Goal: Transaction & Acquisition: Obtain resource

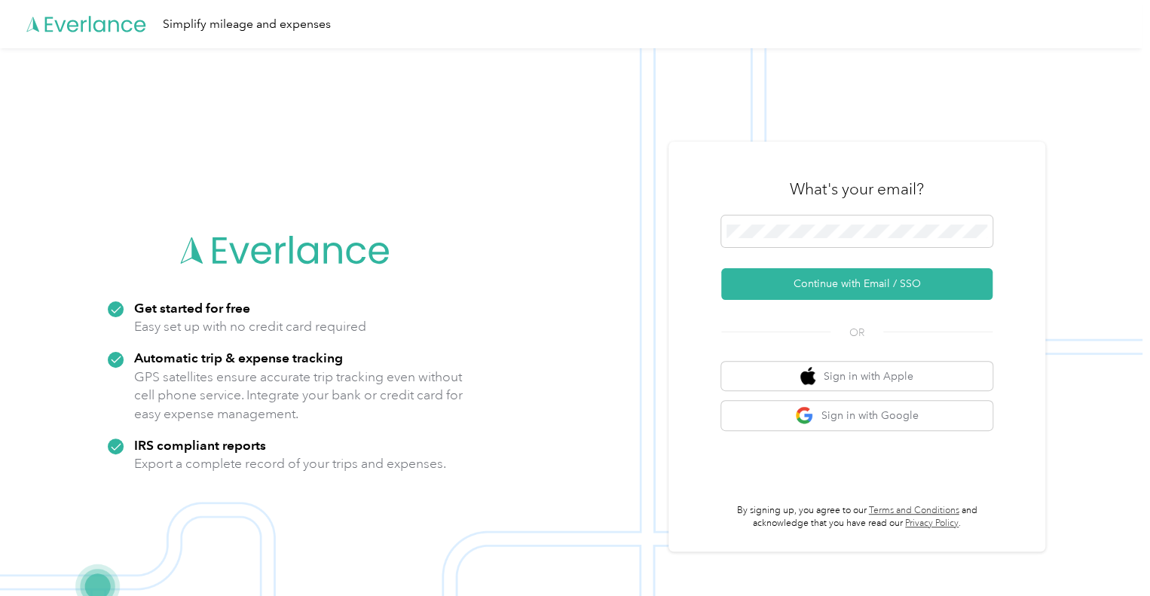
click at [323, 93] on img at bounding box center [571, 346] width 1143 height 596
click at [876, 244] on span at bounding box center [856, 232] width 271 height 32
click at [865, 421] on button "Sign in with Google" at bounding box center [856, 415] width 271 height 29
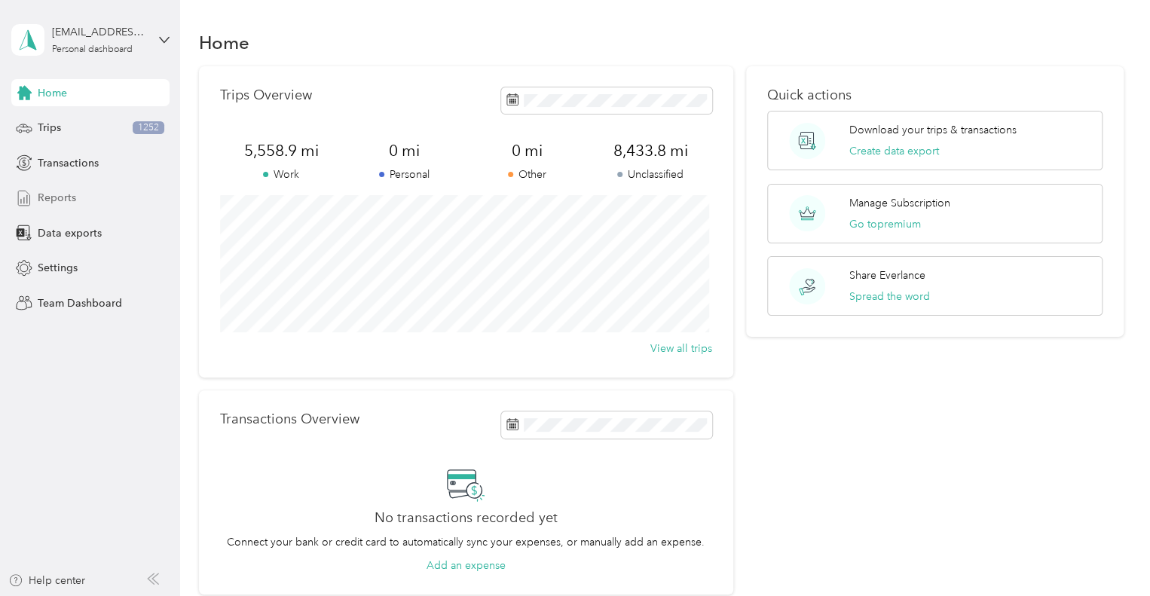
click at [75, 199] on span "Reports" at bounding box center [57, 198] width 38 height 16
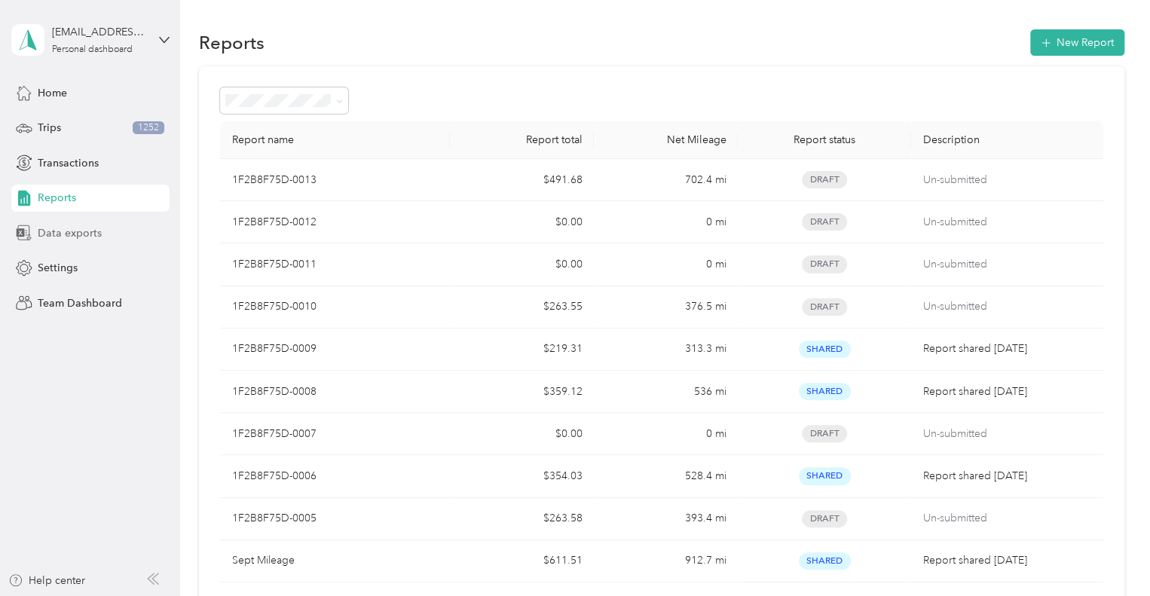
click at [63, 236] on span "Data exports" at bounding box center [70, 233] width 64 height 16
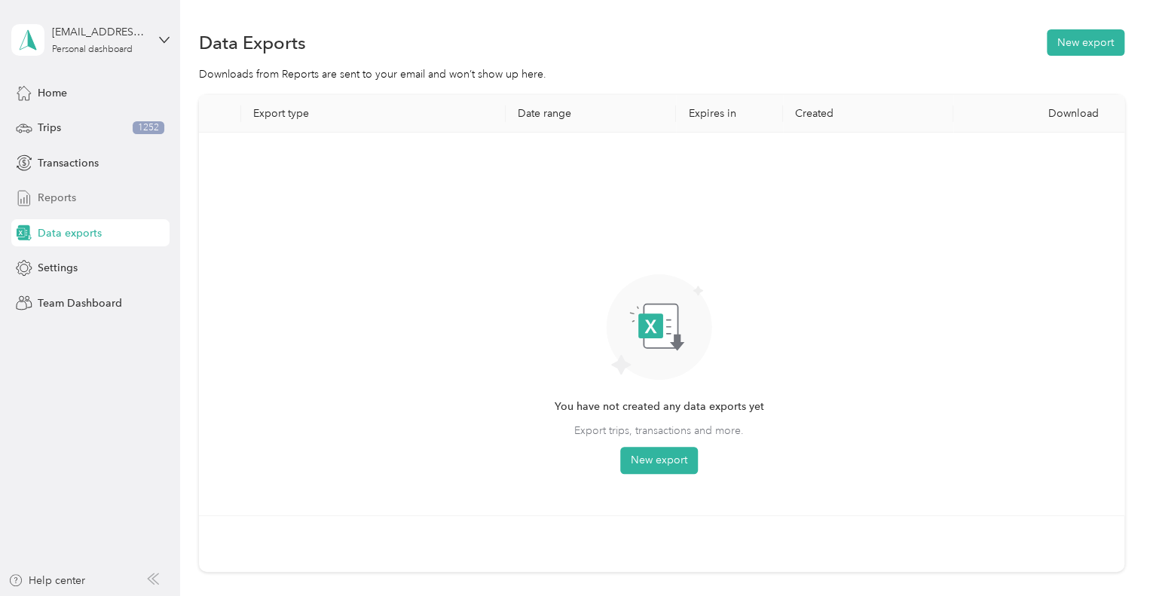
click at [76, 196] on div "Reports" at bounding box center [90, 198] width 158 height 27
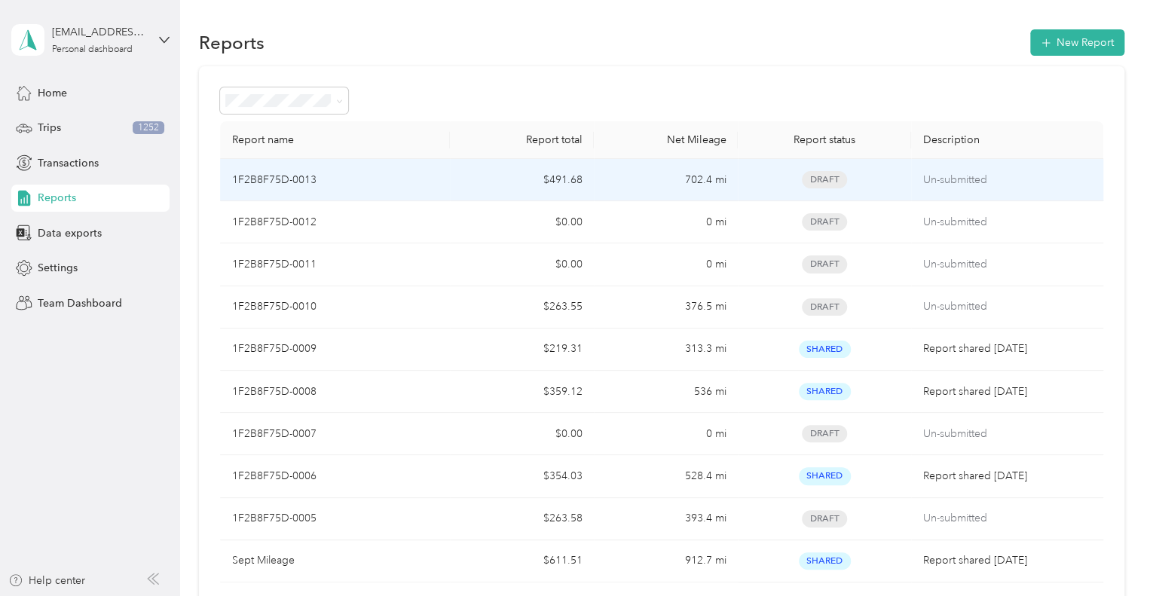
click at [254, 175] on p "1F2B8F75D-0013" at bounding box center [274, 180] width 84 height 17
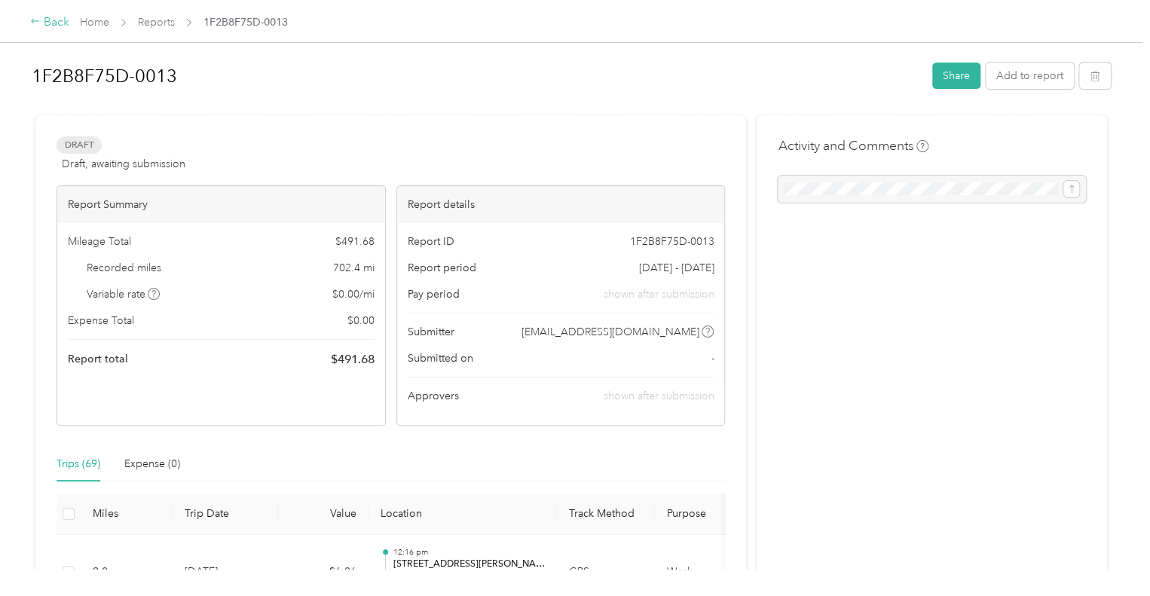
click at [52, 19] on div "Back" at bounding box center [49, 23] width 39 height 18
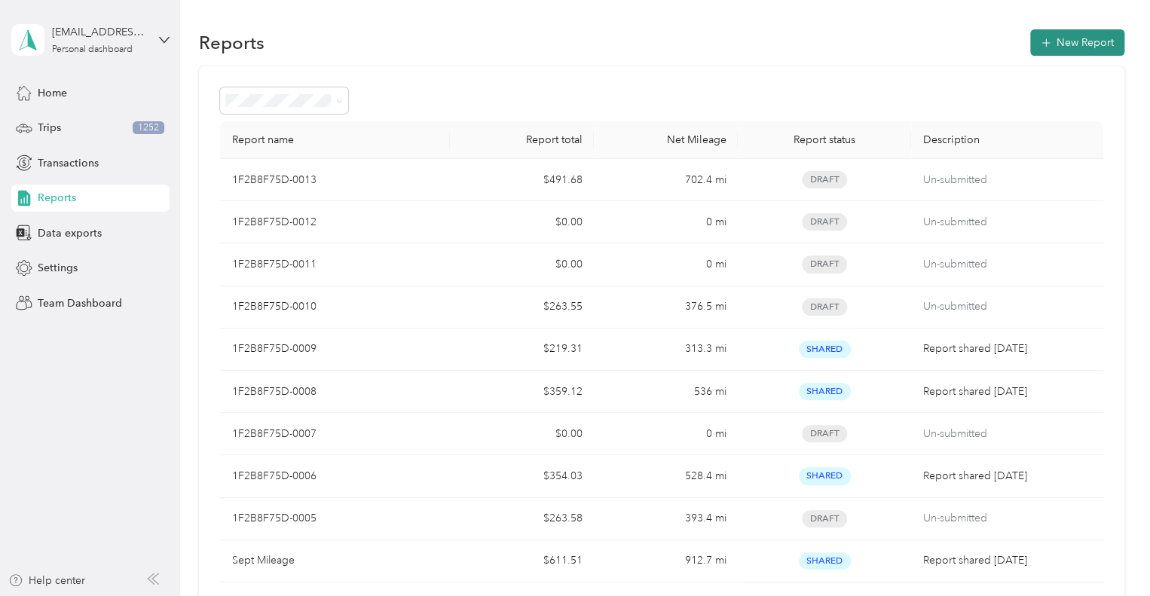
click at [1080, 30] on button "New Report" at bounding box center [1078, 42] width 94 height 26
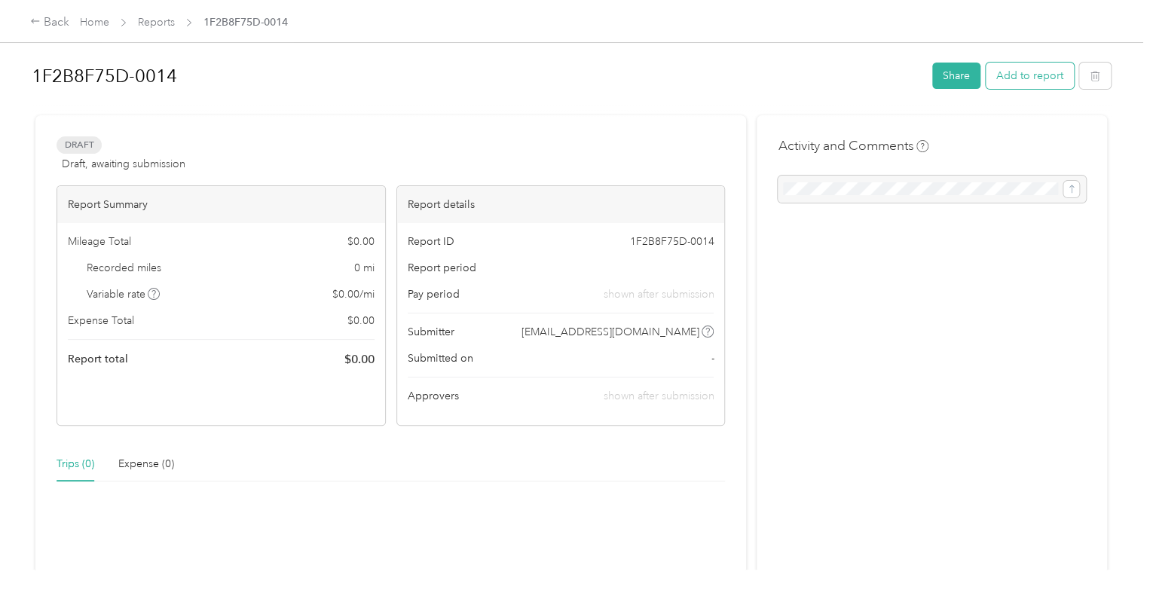
click at [1031, 70] on button "Add to report" at bounding box center [1030, 76] width 88 height 26
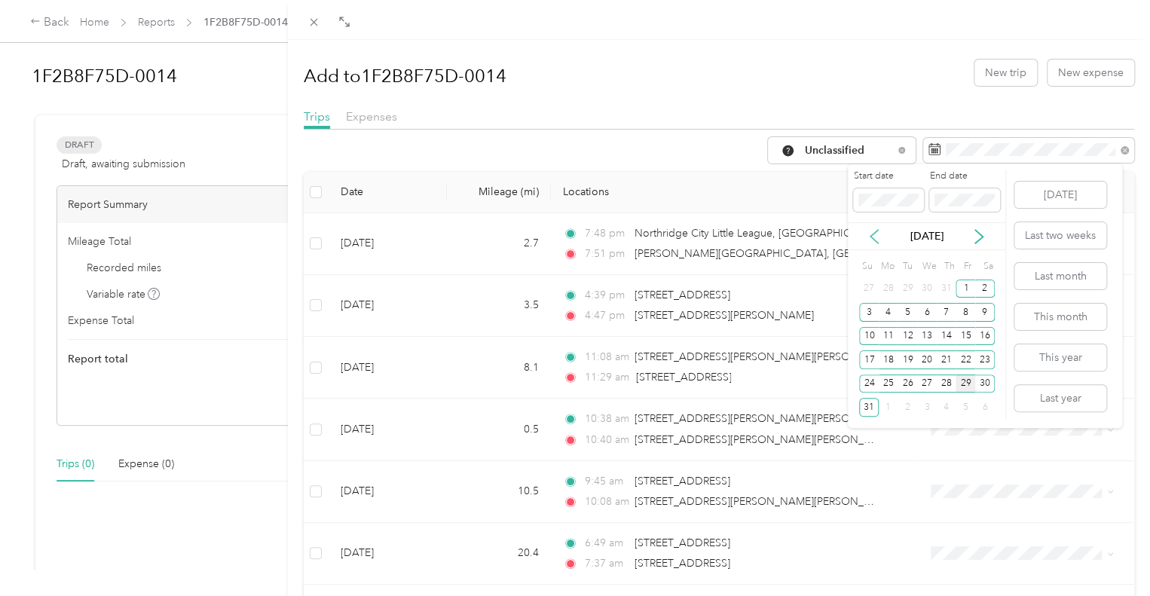
click at [874, 231] on icon at bounding box center [874, 236] width 15 height 15
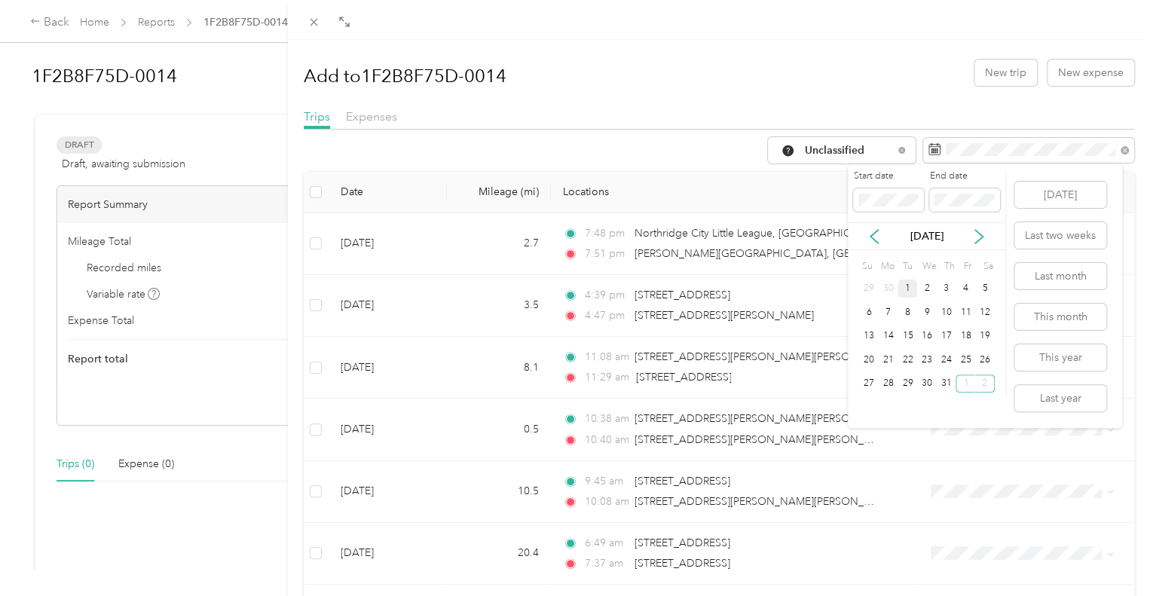
click at [911, 287] on div "1" at bounding box center [908, 289] width 20 height 19
click at [946, 383] on div "31" at bounding box center [947, 384] width 20 height 19
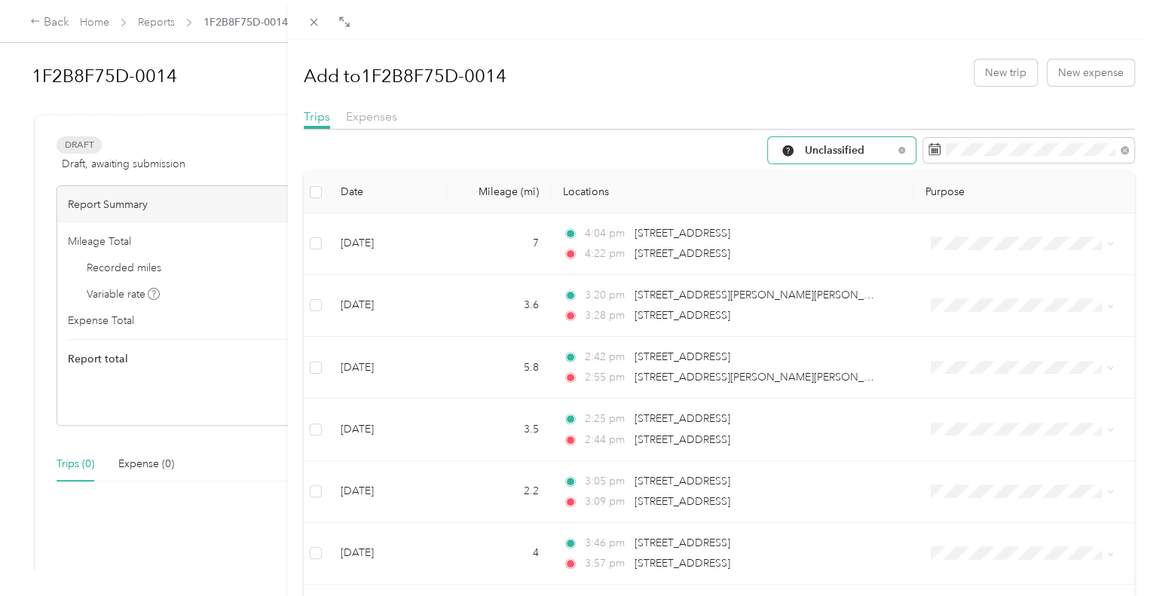
click at [833, 146] on span "Unclassified" at bounding box center [849, 151] width 88 height 11
click at [808, 225] on span "Work" at bounding box center [843, 230] width 100 height 16
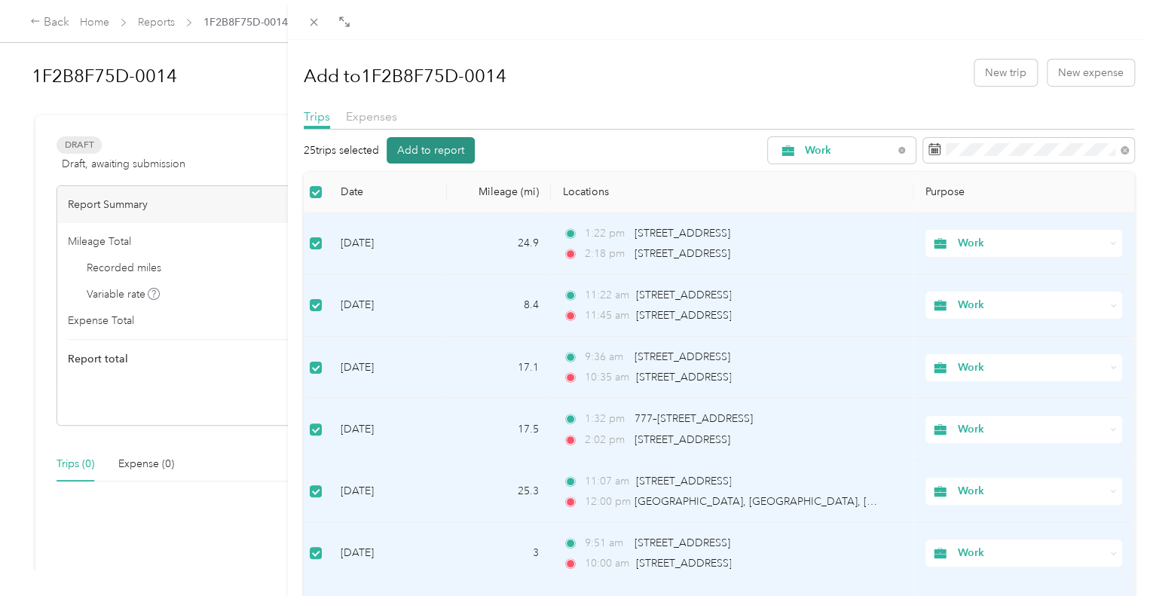
click at [443, 150] on button "Add to report" at bounding box center [431, 150] width 88 height 26
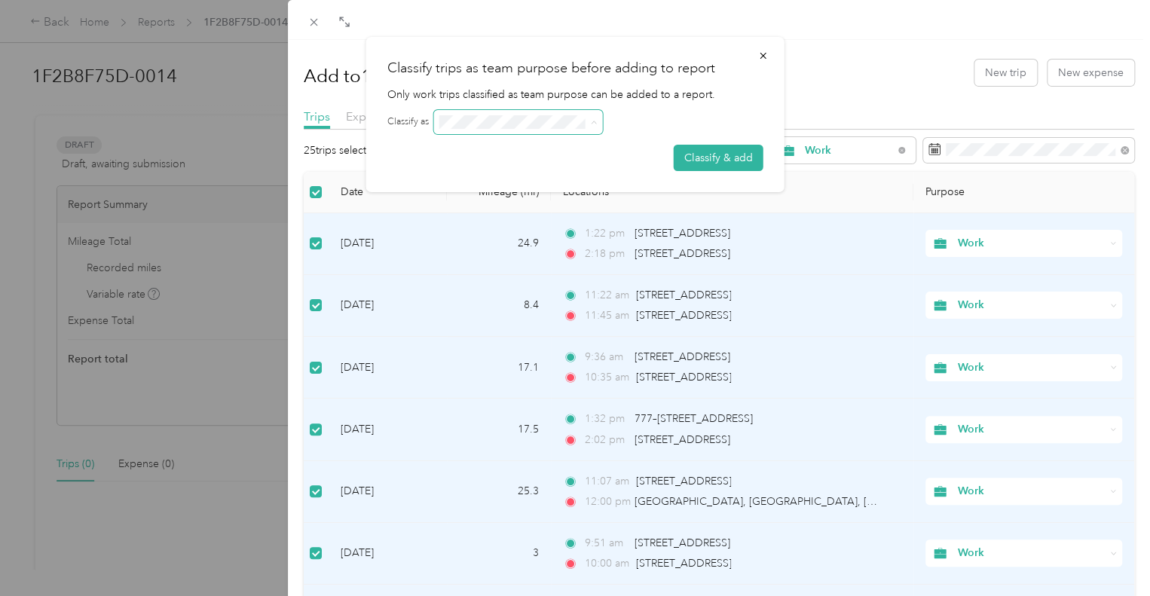
click at [589, 120] on span at bounding box center [592, 122] width 12 height 11
click at [636, 117] on div at bounding box center [598, 122] width 329 height 24
click at [594, 123] on icon at bounding box center [594, 122] width 7 height 7
click at [702, 168] on button "Classify & add" at bounding box center [719, 158] width 90 height 26
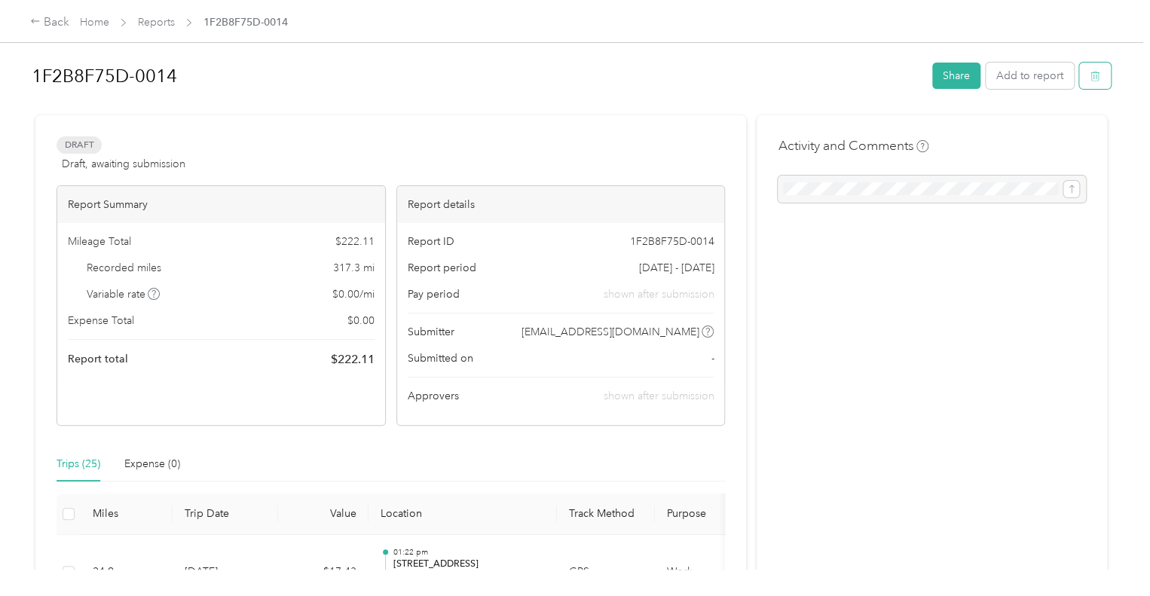
click at [1085, 69] on button "button" at bounding box center [1096, 76] width 32 height 26
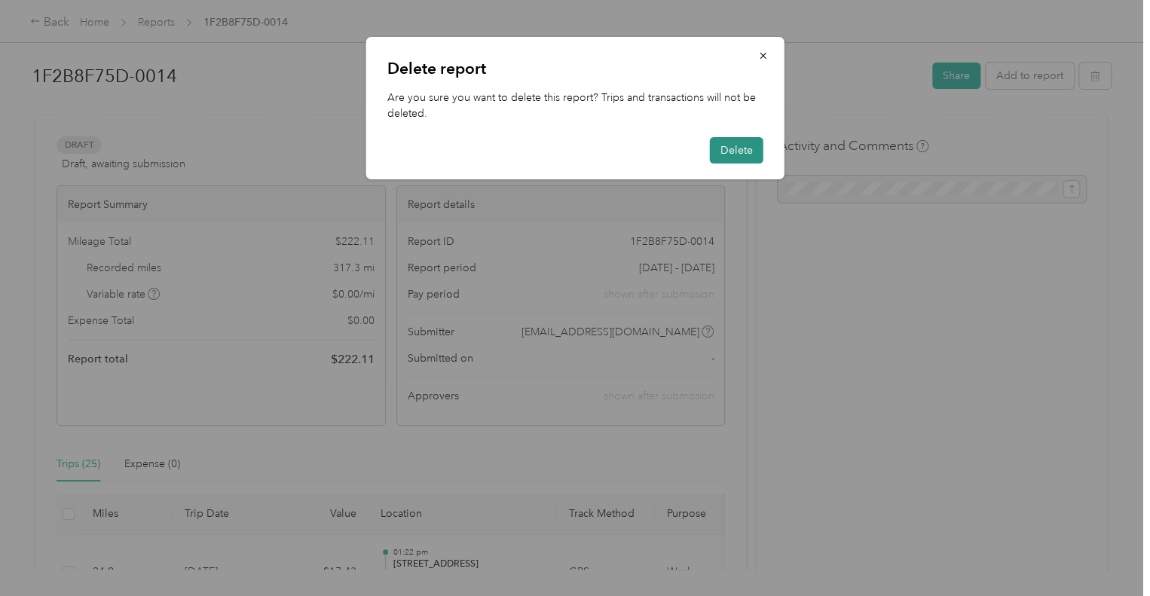
click at [735, 152] on button "Delete" at bounding box center [737, 150] width 54 height 26
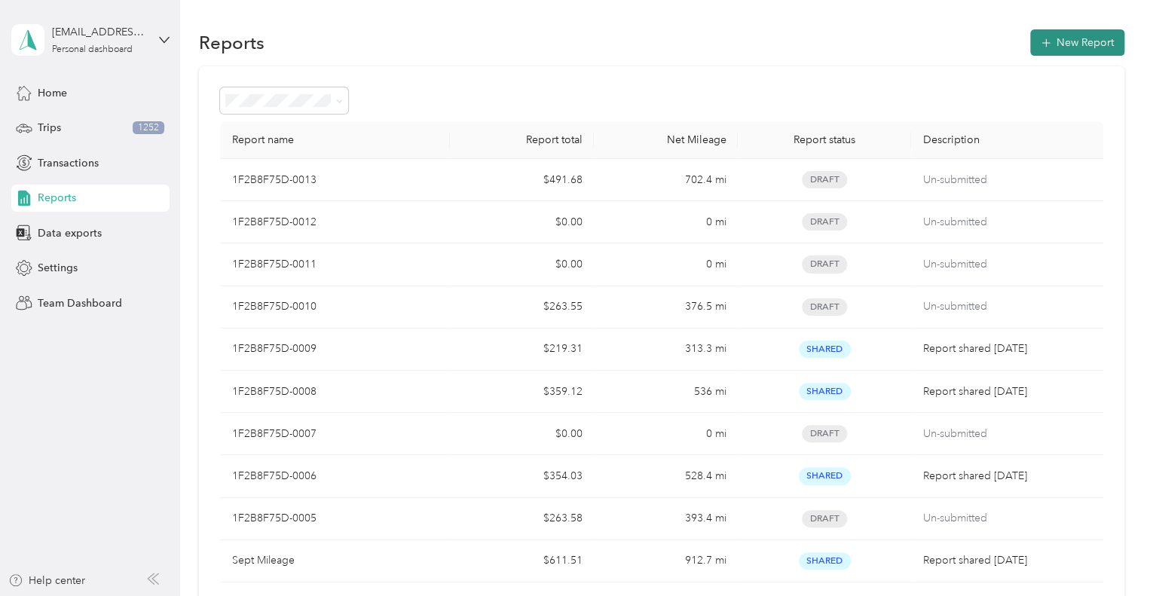
click at [1037, 54] on button "New Report" at bounding box center [1078, 42] width 94 height 26
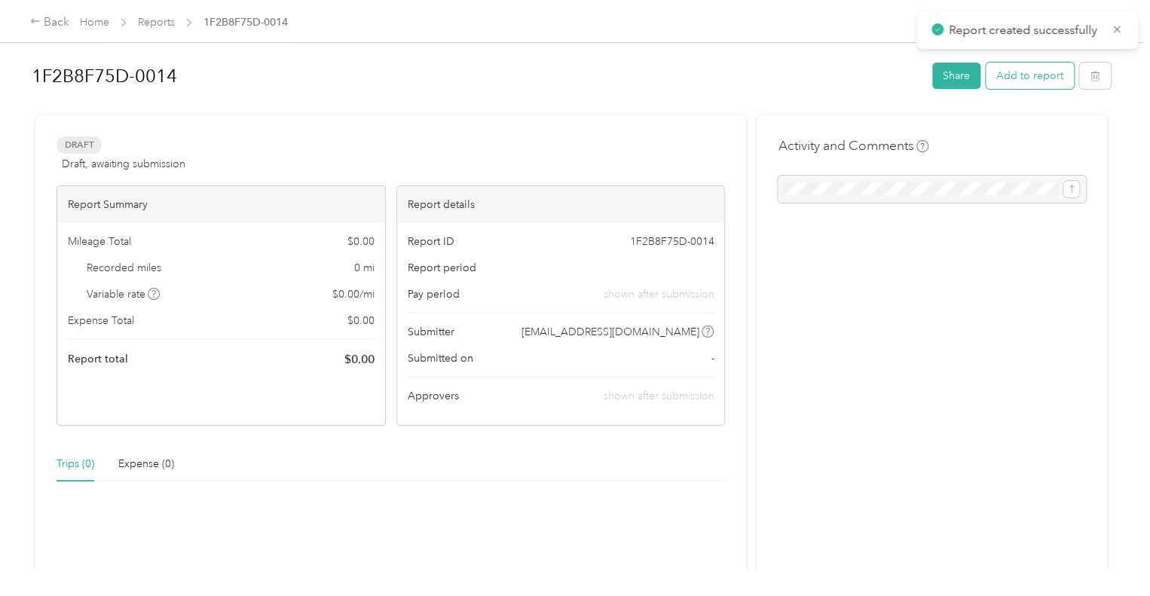
click at [1034, 82] on button "Add to report" at bounding box center [1030, 76] width 88 height 26
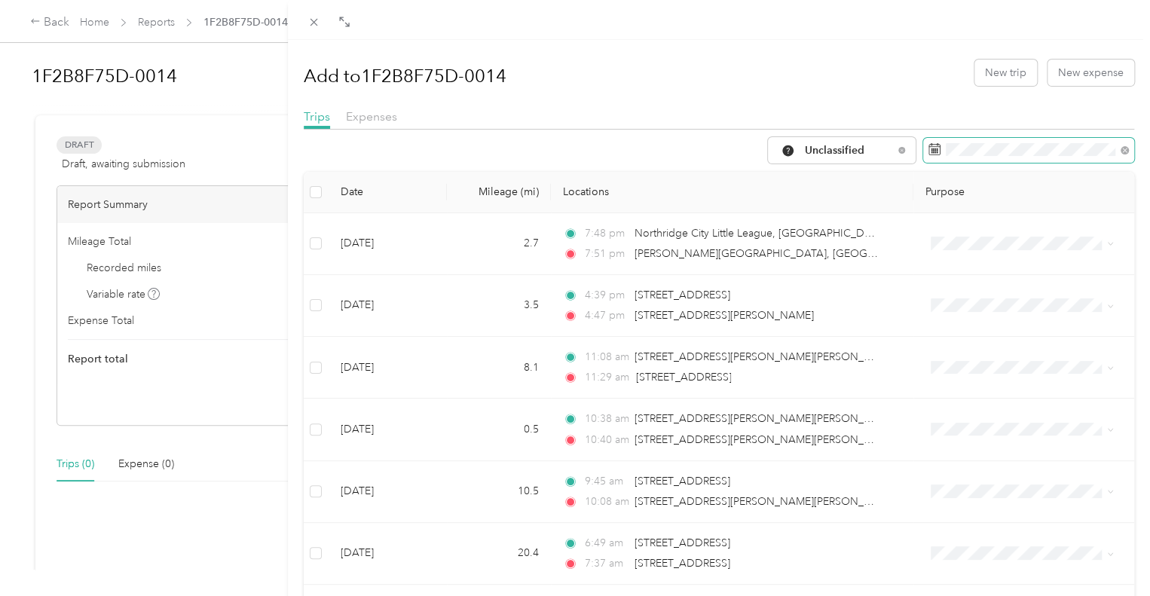
click at [929, 147] on icon at bounding box center [935, 149] width 12 height 12
click at [929, 149] on icon at bounding box center [935, 149] width 12 height 12
click at [929, 150] on icon at bounding box center [935, 149] width 12 height 12
click at [937, 153] on rect at bounding box center [938, 153] width 2 height 2
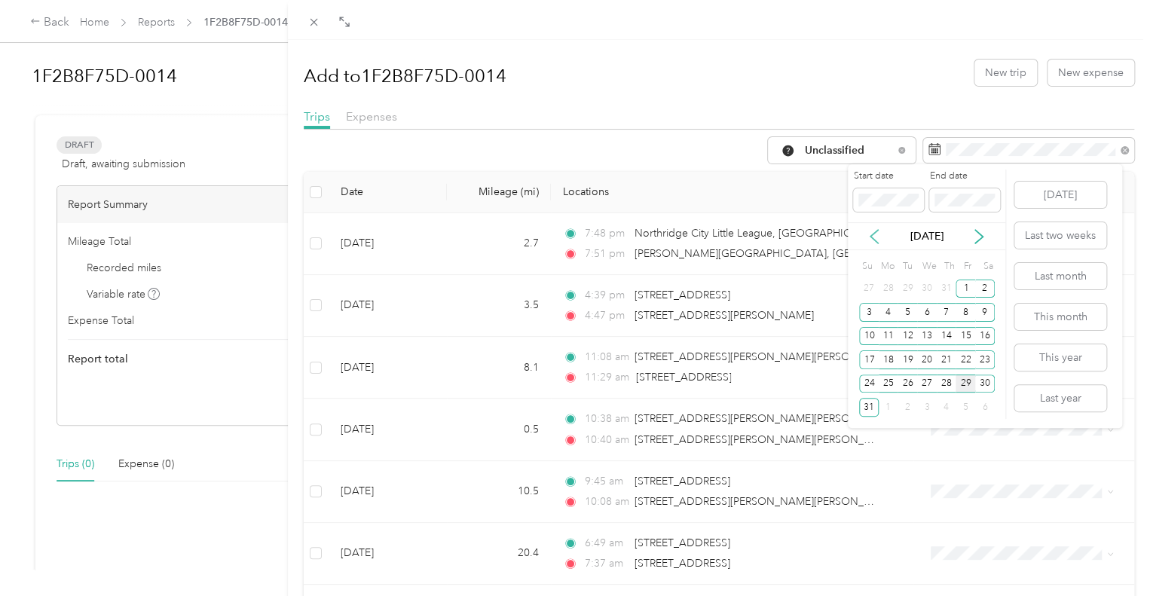
click at [875, 233] on icon at bounding box center [875, 237] width 8 height 14
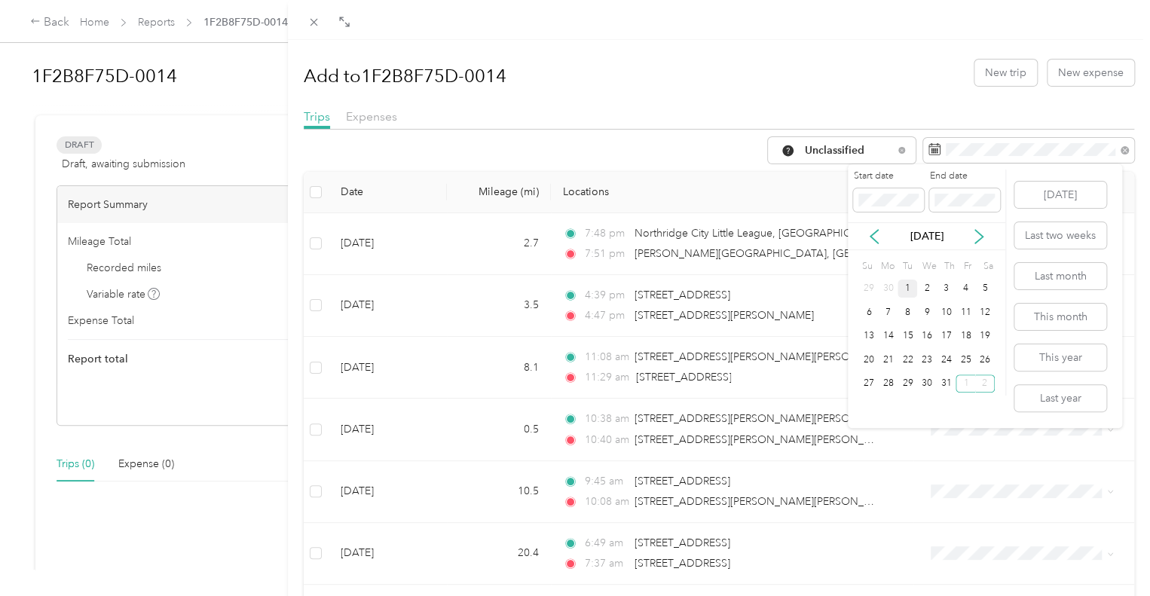
click at [913, 289] on div "1" at bounding box center [908, 289] width 20 height 19
click at [946, 388] on div "31" at bounding box center [947, 384] width 20 height 19
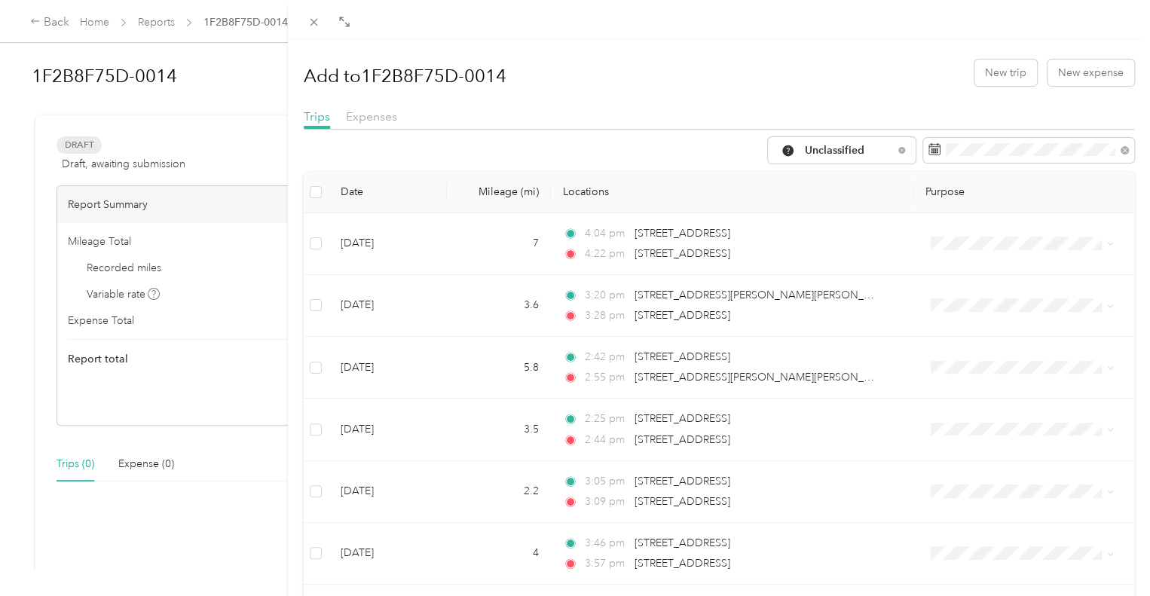
click at [878, 58] on div "Add to 1F2B8F75D-0014 New trip New expense" at bounding box center [720, 73] width 832 height 44
click at [805, 146] on span "Unclassified" at bounding box center [849, 151] width 88 height 11
click at [813, 225] on span "Work" at bounding box center [843, 229] width 100 height 16
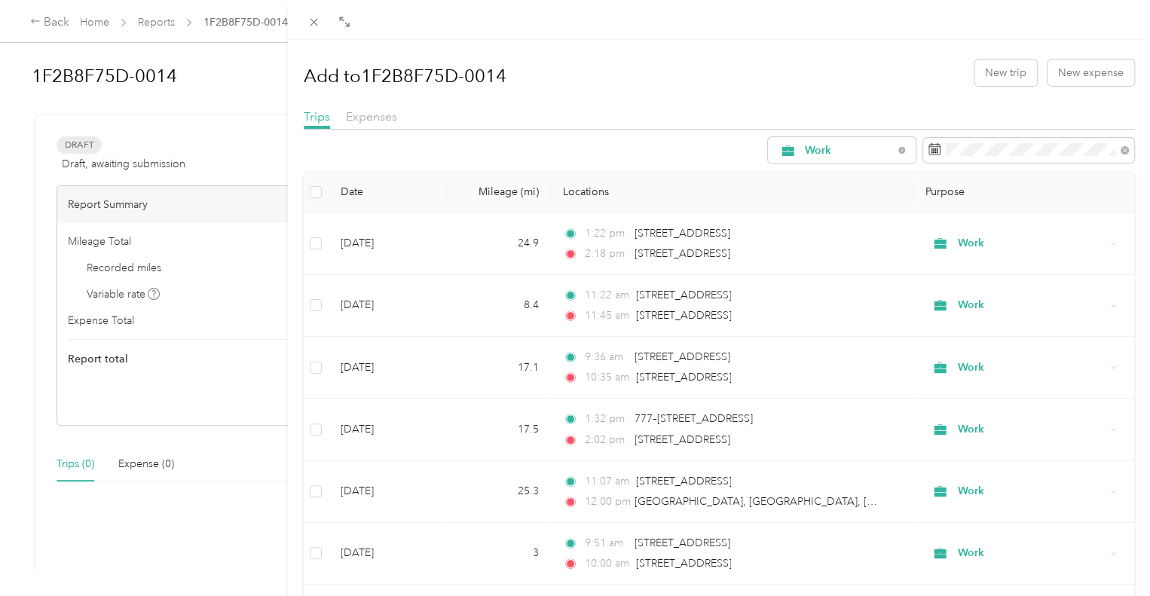
scroll to position [1279, 0]
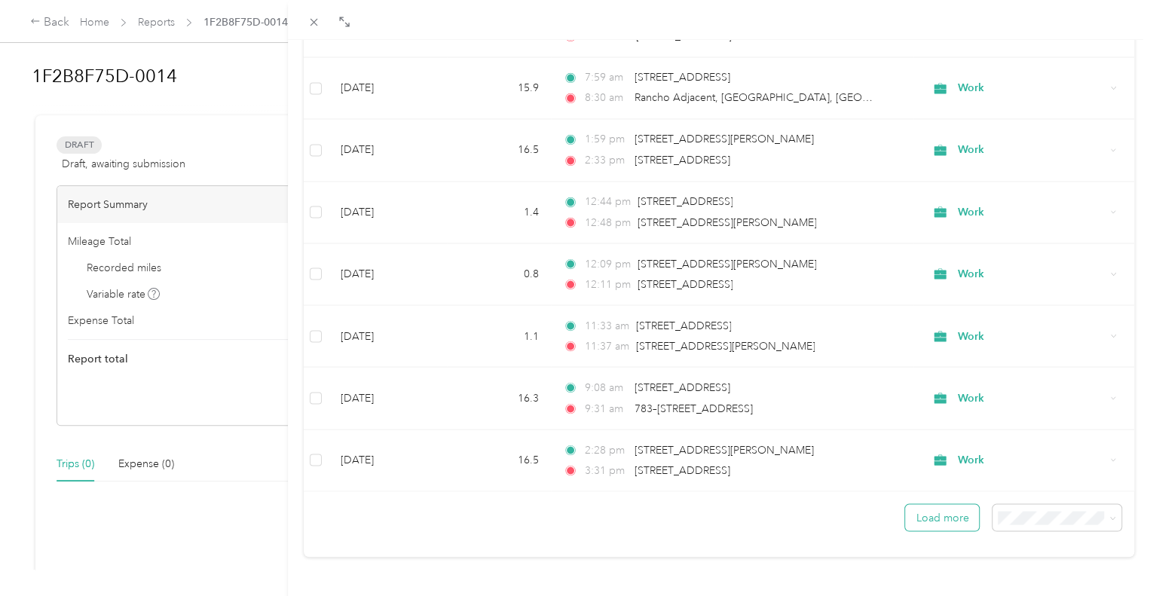
click at [923, 510] on button "Load more" at bounding box center [942, 517] width 74 height 26
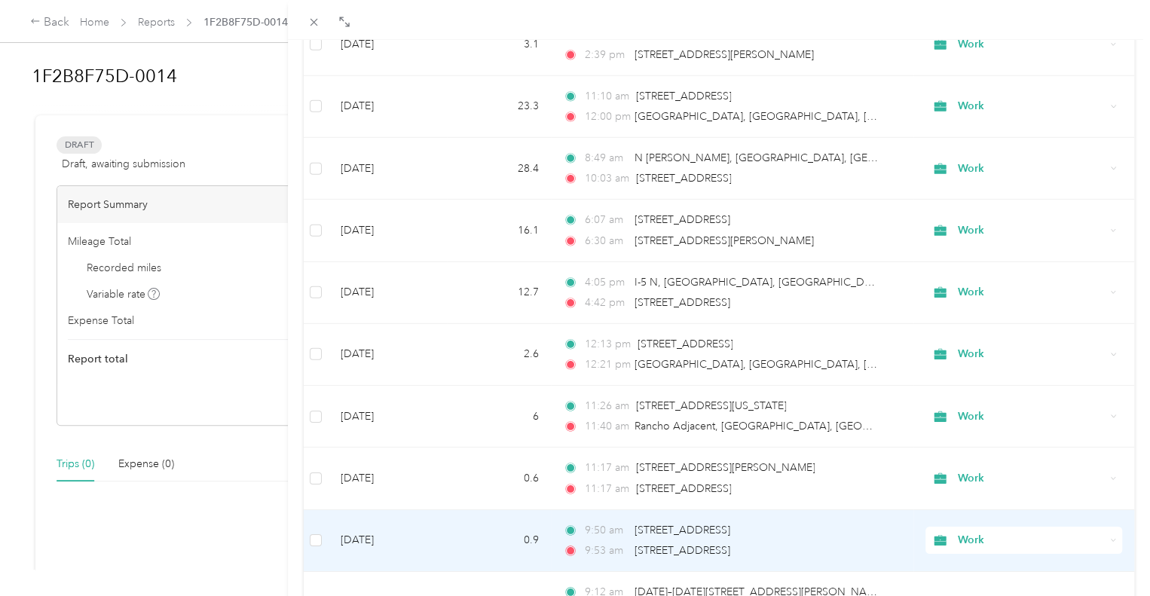
scroll to position [2826, 0]
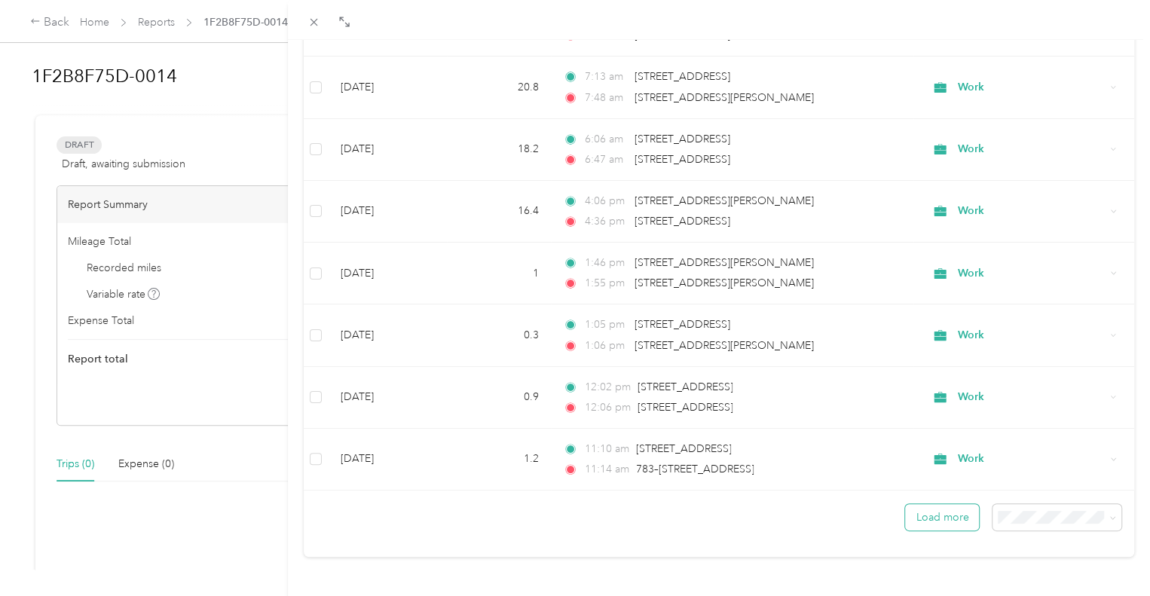
click at [923, 509] on button "Load more" at bounding box center [942, 517] width 74 height 26
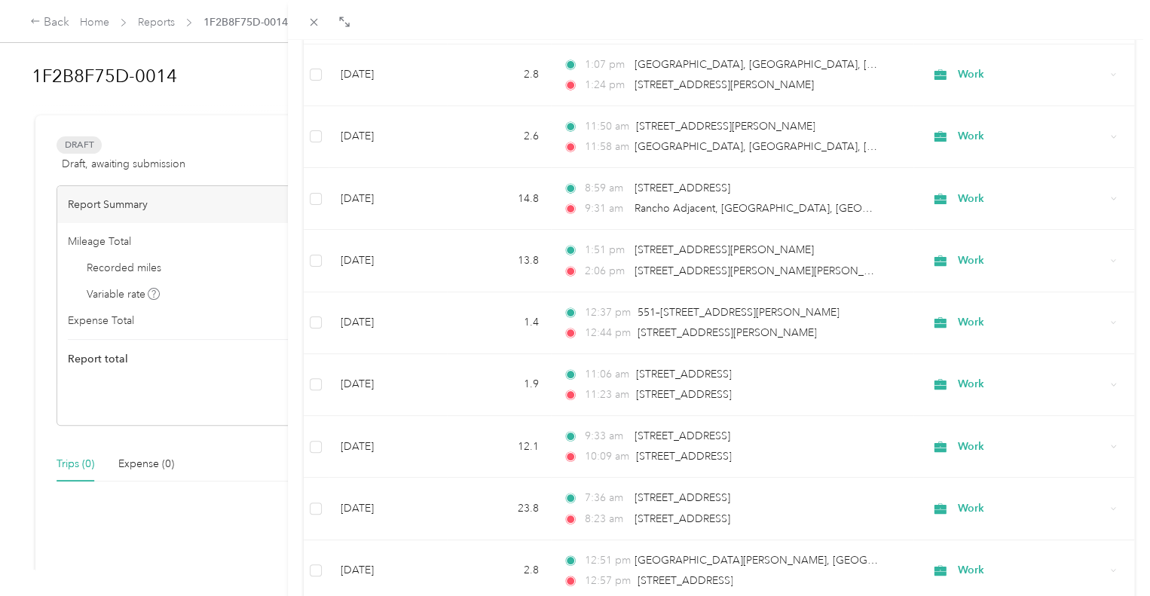
scroll to position [4372, 0]
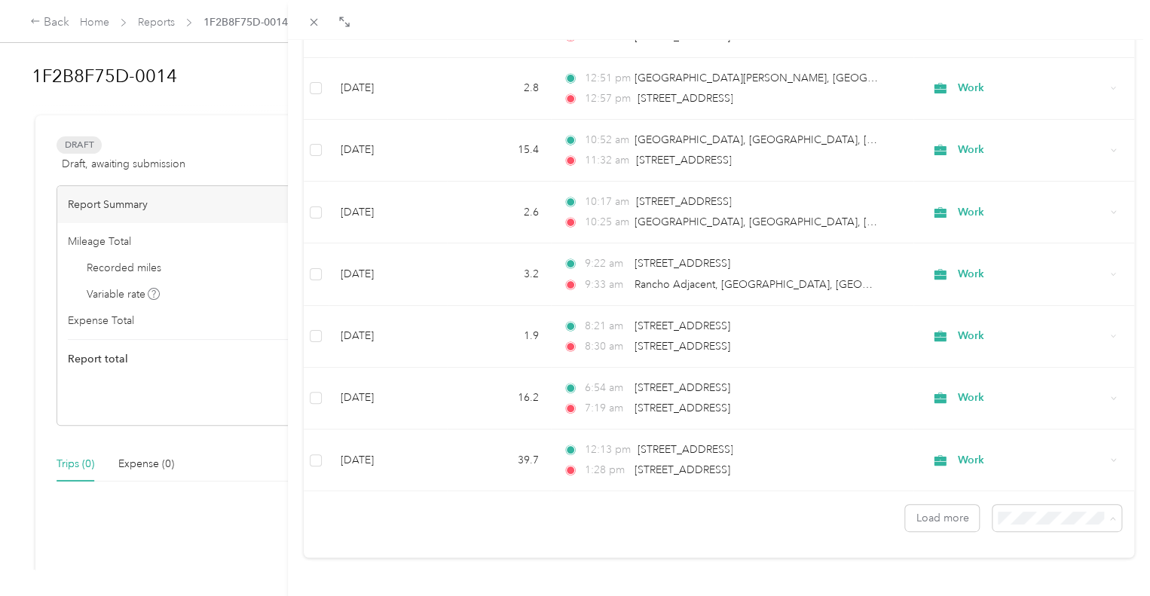
click at [1016, 485] on li "100 per load" at bounding box center [1045, 478] width 129 height 26
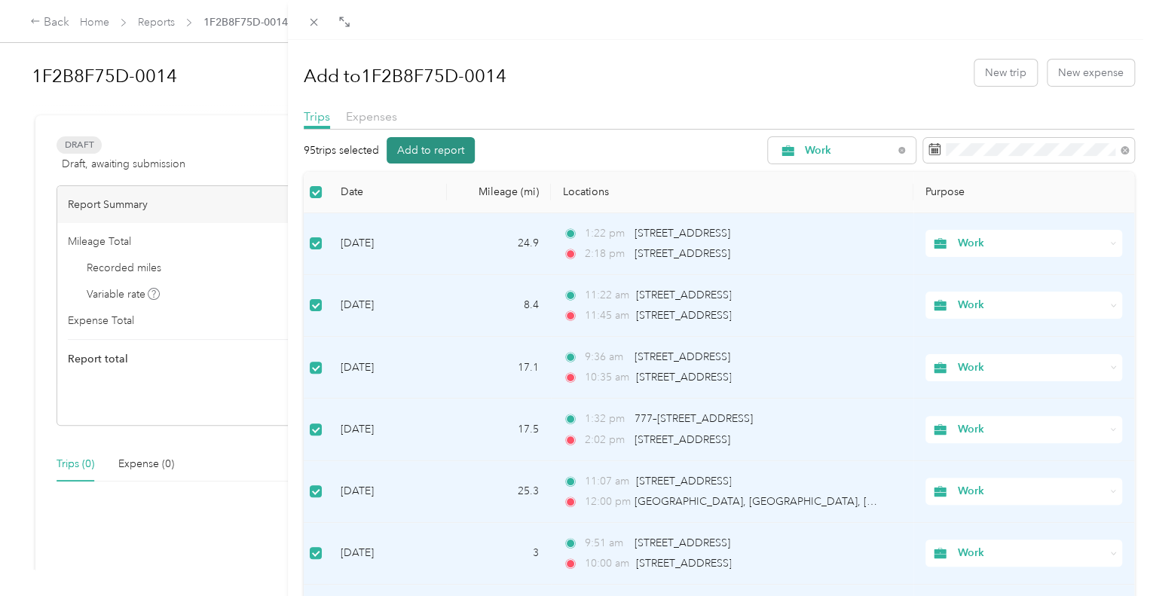
click at [428, 149] on button "Add to report" at bounding box center [431, 150] width 88 height 26
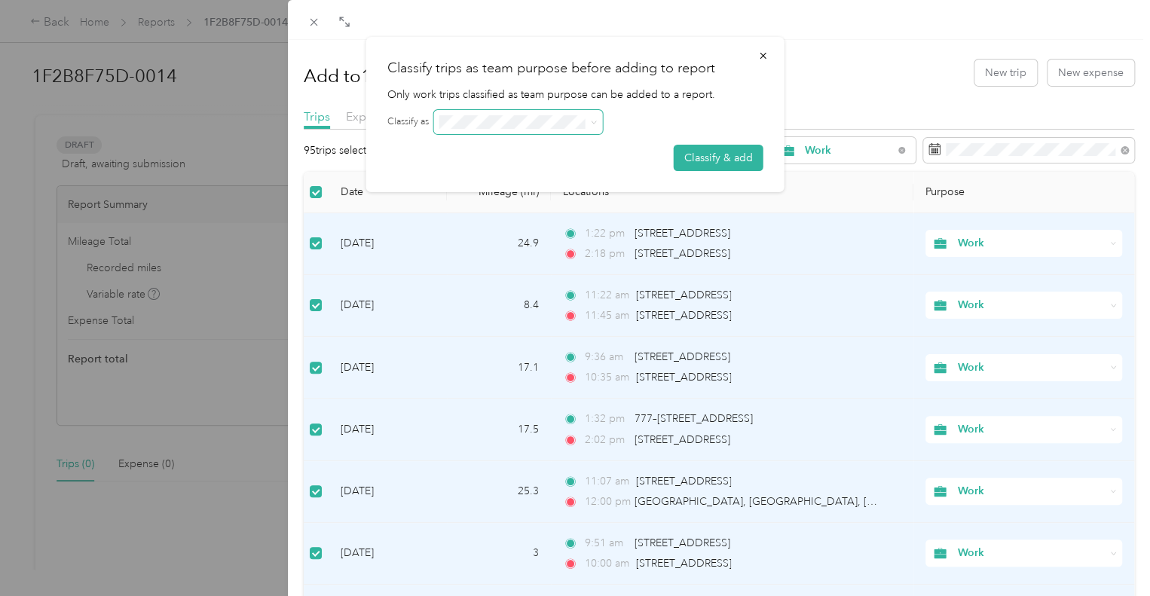
click at [465, 113] on span at bounding box center [518, 122] width 169 height 24
click at [568, 130] on span at bounding box center [518, 122] width 169 height 24
click at [703, 153] on button "Classify & add" at bounding box center [719, 158] width 90 height 26
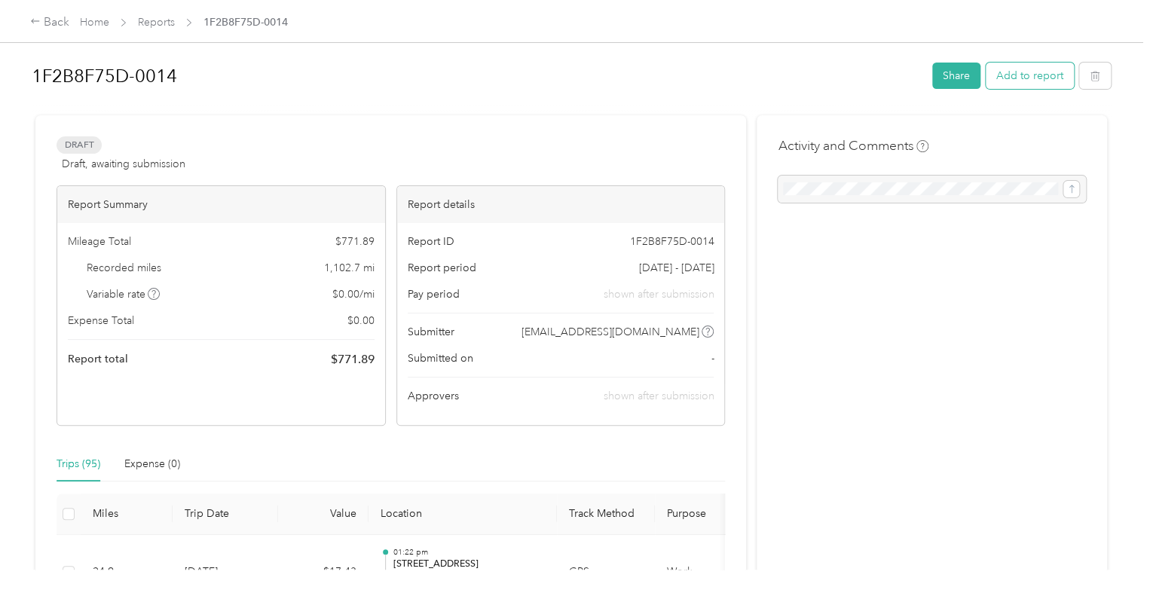
click at [1025, 78] on button "Add to report" at bounding box center [1030, 76] width 88 height 26
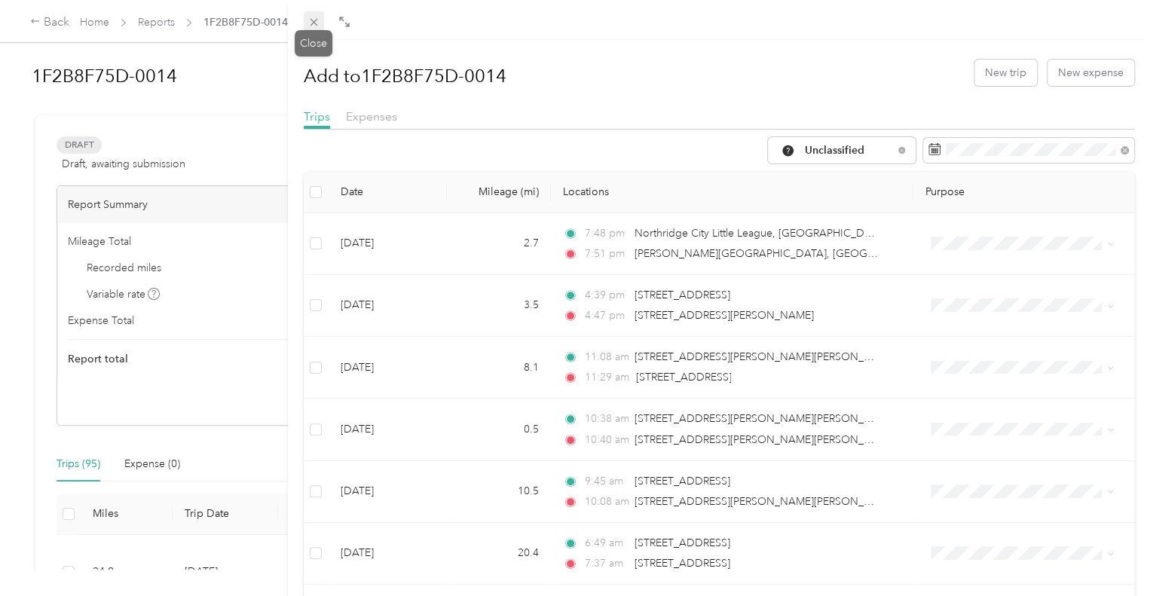
click at [317, 20] on icon at bounding box center [314, 22] width 13 height 13
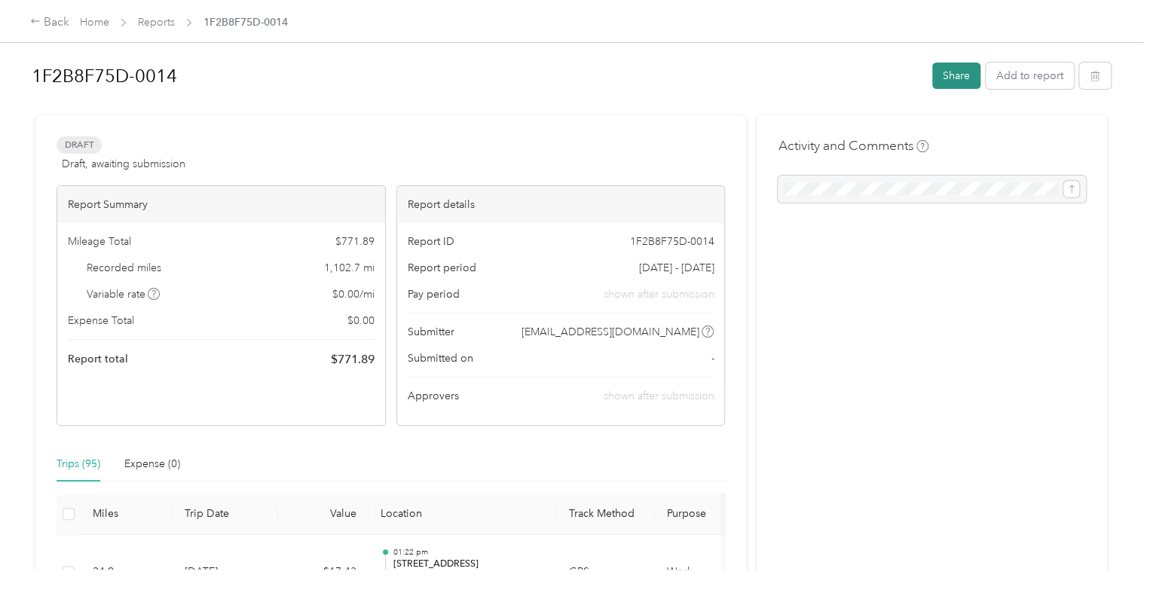
click at [968, 84] on button "Share" at bounding box center [957, 76] width 48 height 26
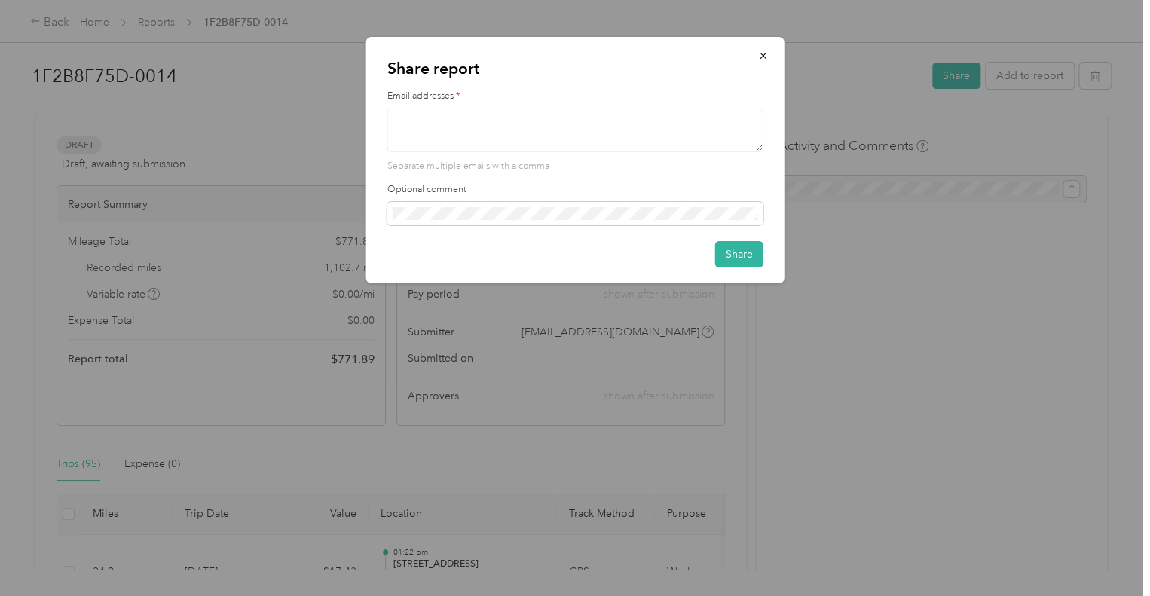
click at [538, 129] on textarea at bounding box center [576, 131] width 376 height 44
type textarea "[EMAIL_ADDRESS][DOMAIN_NAME]"
click at [737, 250] on button "Share" at bounding box center [739, 254] width 48 height 26
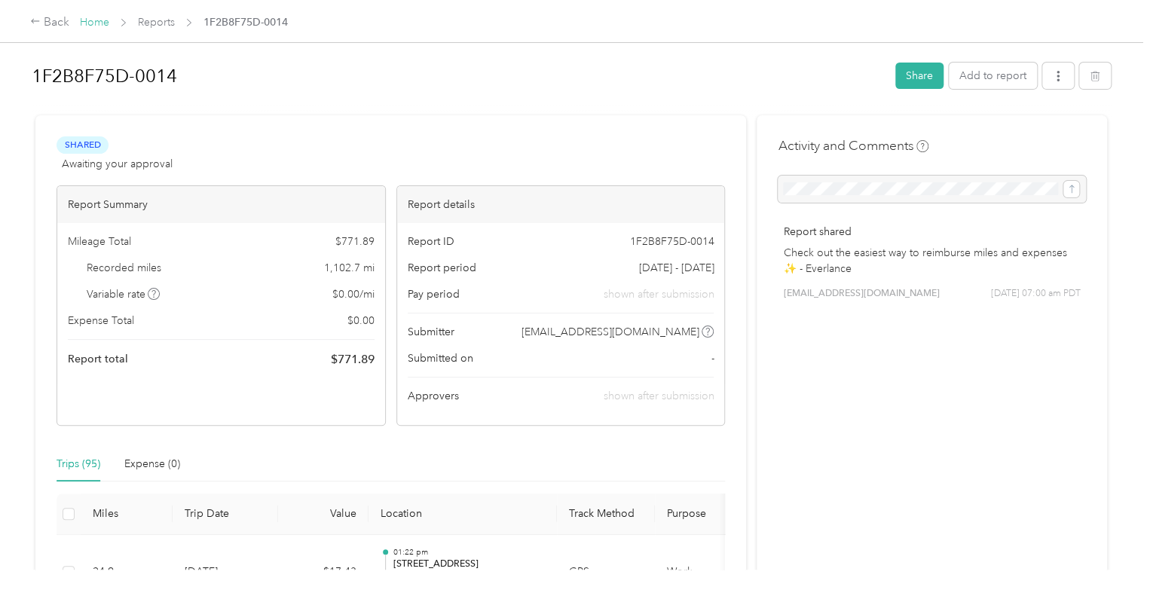
click at [85, 22] on link "Home" at bounding box center [94, 22] width 29 height 13
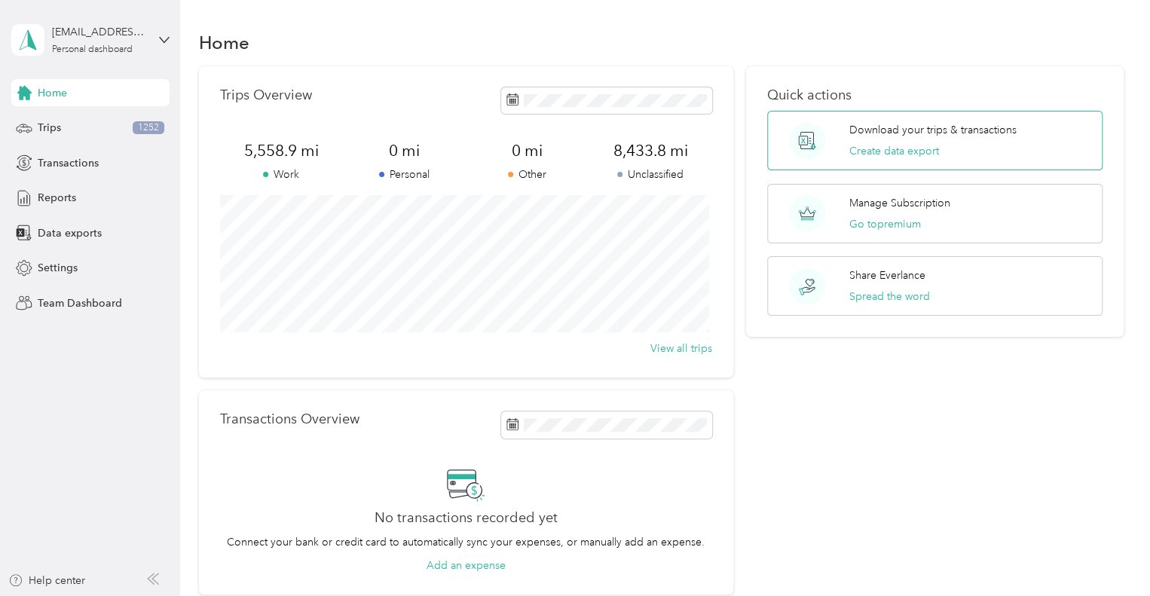
click at [880, 162] on div "Download your trips & transactions Create data export" at bounding box center [934, 141] width 335 height 60
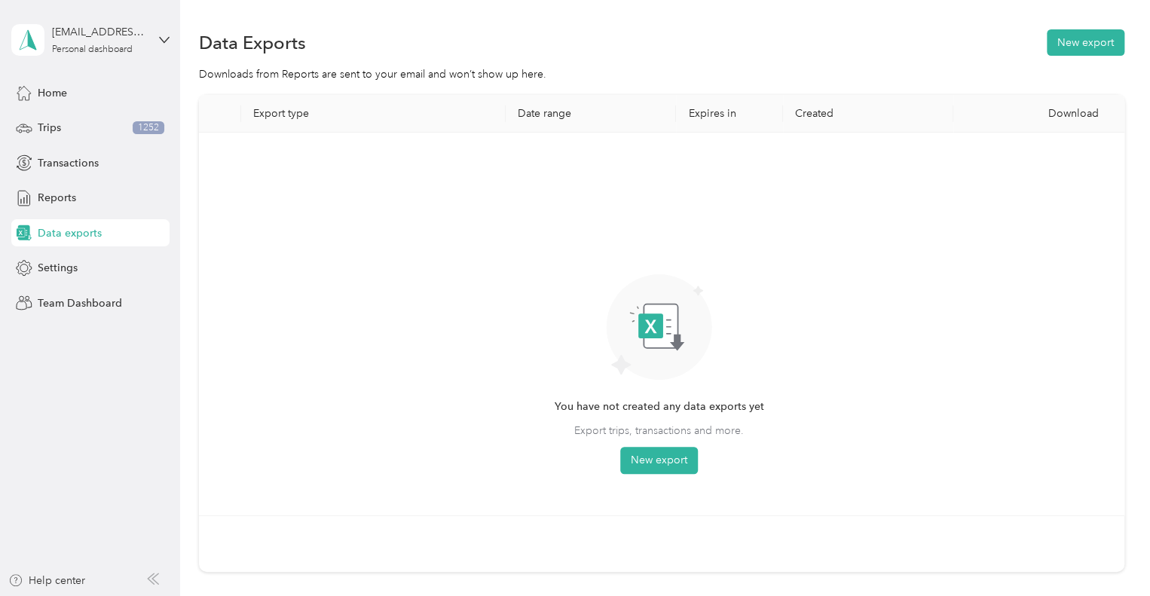
click at [306, 115] on th "Export type" at bounding box center [373, 114] width 265 height 38
click at [299, 113] on th "Export type" at bounding box center [373, 114] width 265 height 38
click at [685, 466] on button "New export" at bounding box center [659, 460] width 78 height 27
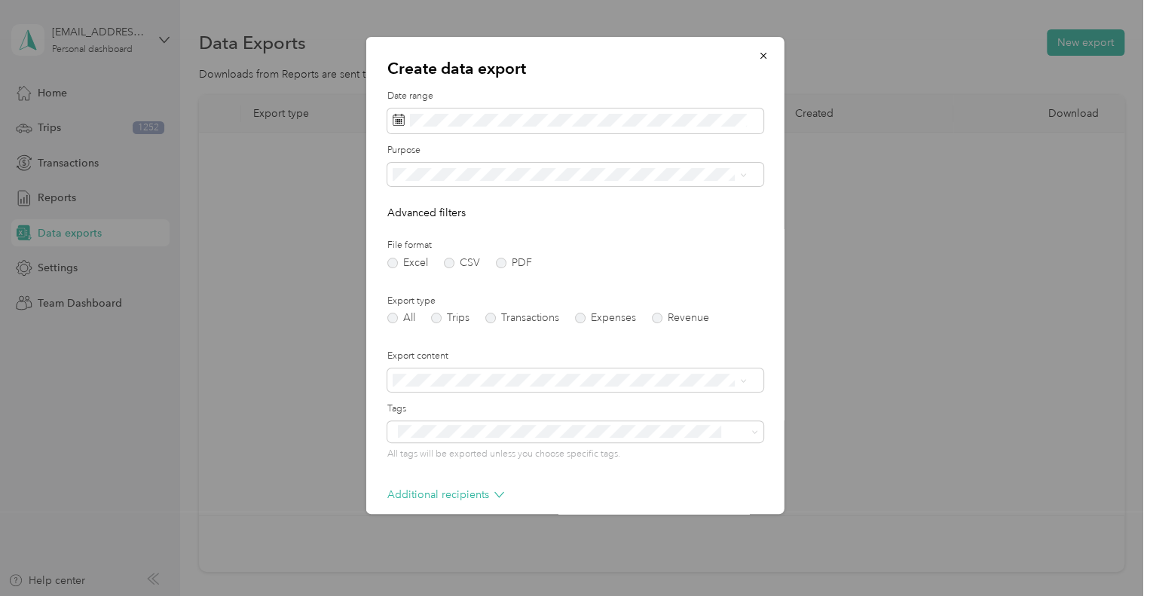
click at [509, 135] on form "Date range Purpose Advanced filters File format Excel CSV PDF Export type All T…" at bounding box center [576, 327] width 376 height 474
click at [401, 122] on icon at bounding box center [399, 120] width 12 height 12
click at [402, 122] on icon at bounding box center [399, 120] width 12 height 12
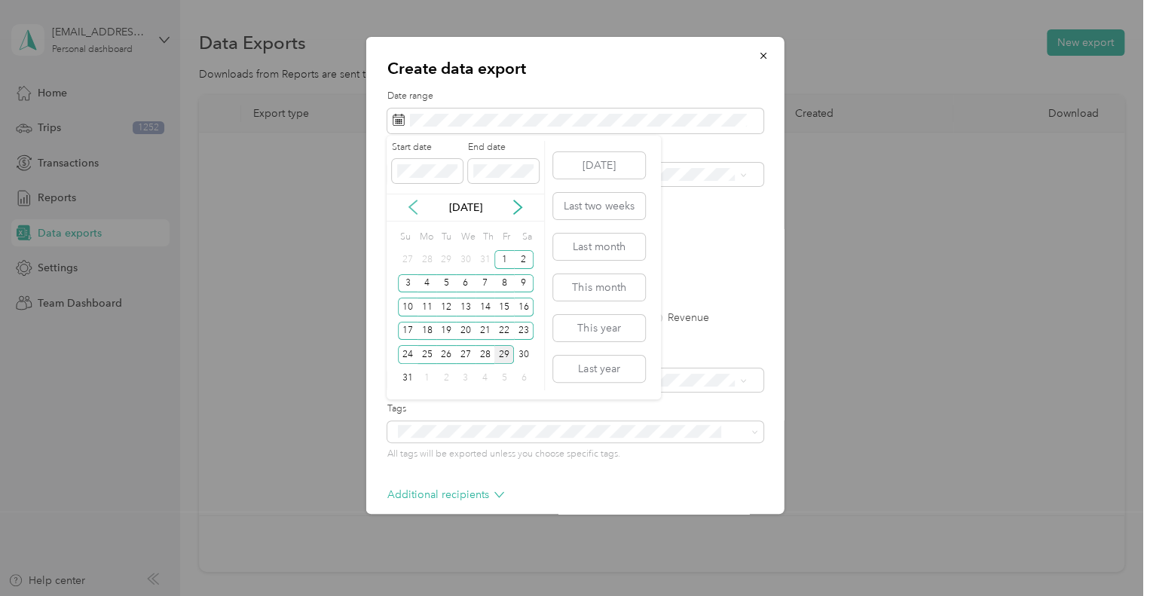
click at [412, 203] on icon at bounding box center [413, 207] width 15 height 15
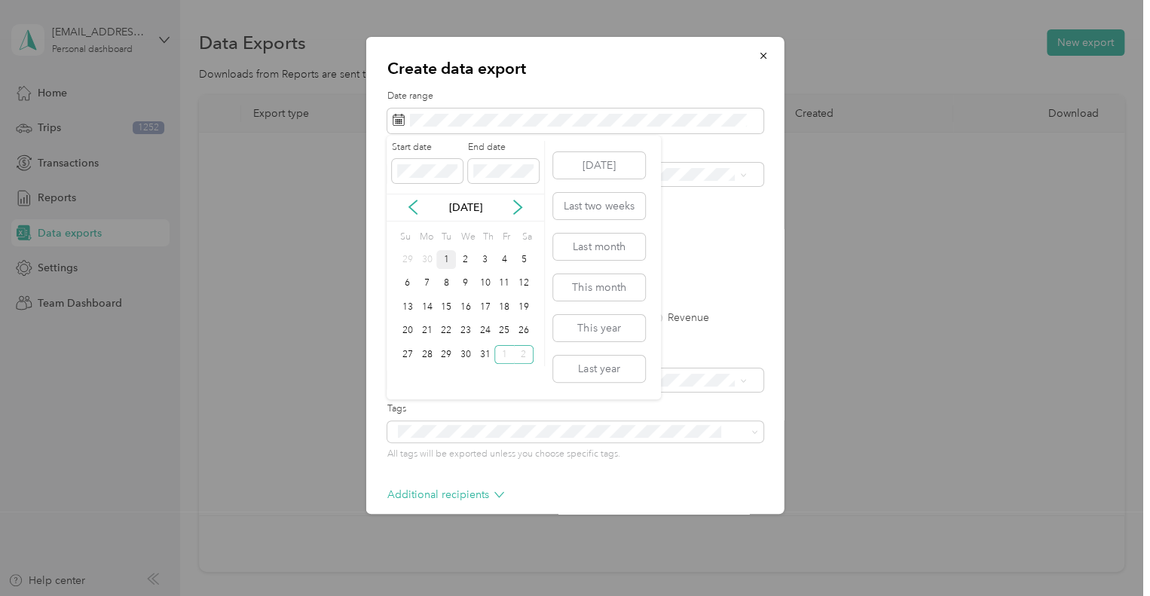
click at [450, 257] on div "1" at bounding box center [447, 259] width 20 height 19
click at [482, 349] on div "31" at bounding box center [486, 354] width 20 height 19
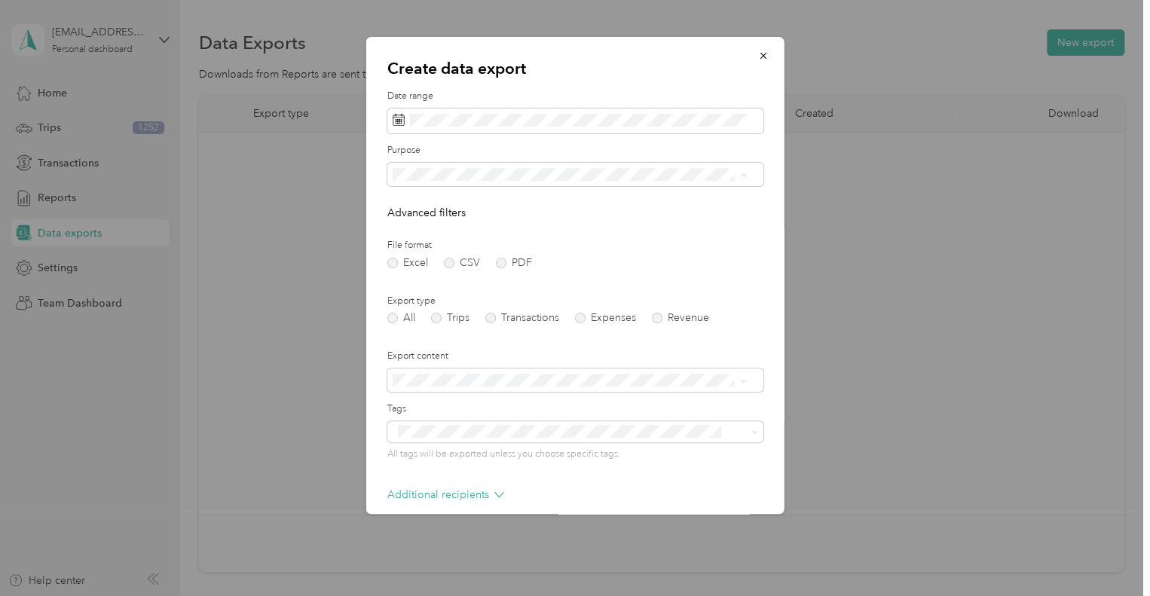
click at [481, 221] on div "Work" at bounding box center [569, 228] width 344 height 16
click at [467, 322] on label "Trips" at bounding box center [450, 318] width 38 height 11
click at [417, 316] on div "All Trips Transactions Expenses Revenue" at bounding box center [576, 318] width 376 height 11
click at [407, 316] on label "All" at bounding box center [402, 318] width 28 height 11
click at [451, 313] on label "Trips" at bounding box center [450, 318] width 38 height 11
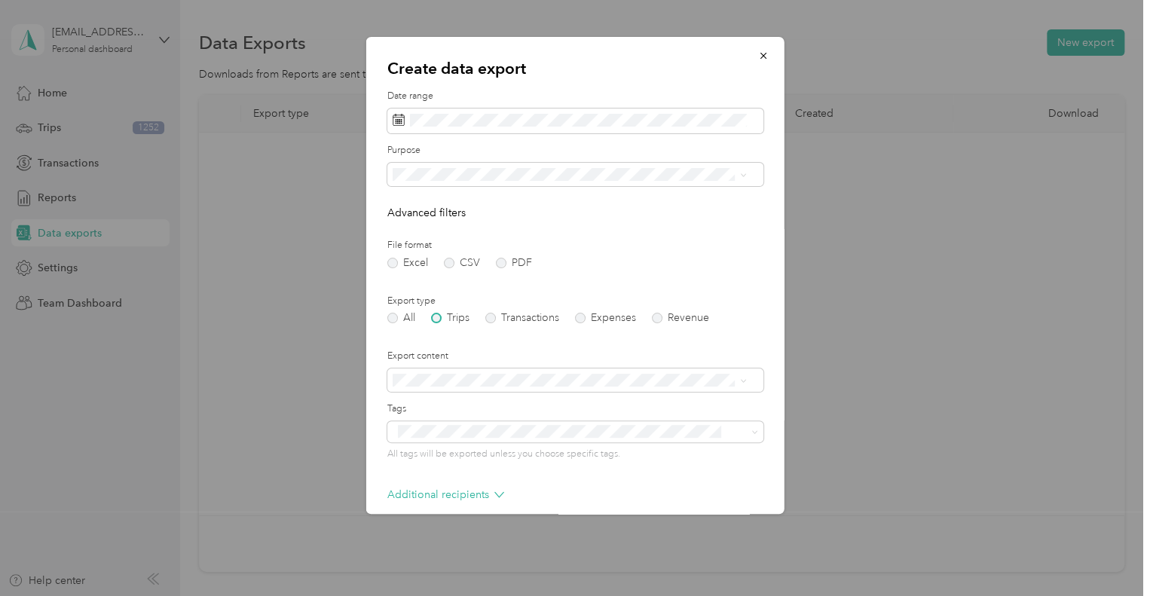
scroll to position [71, 0]
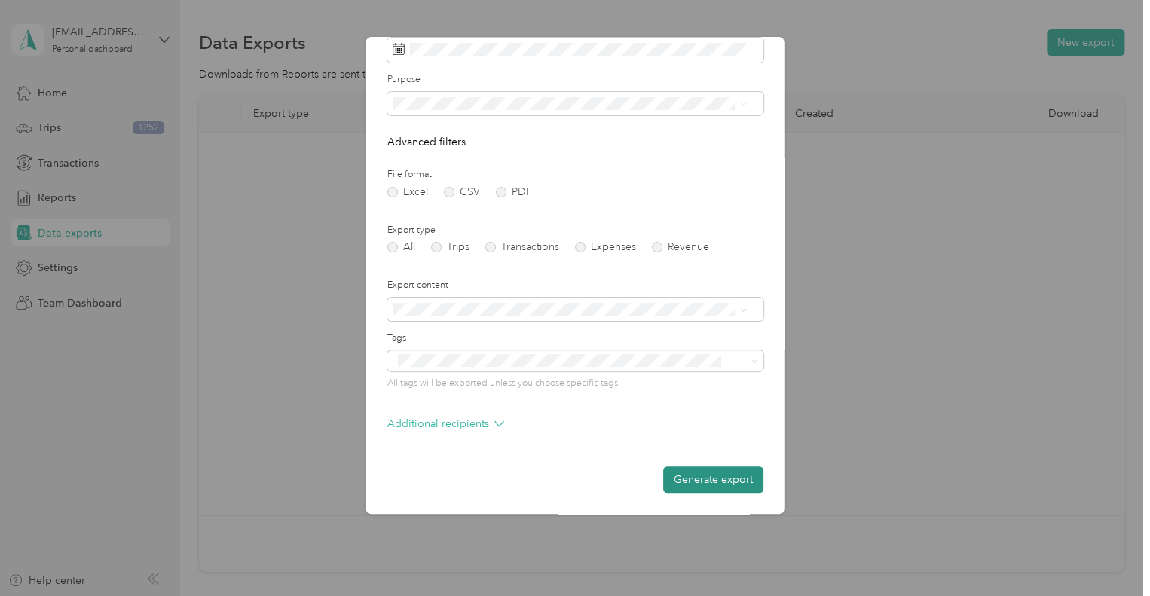
click at [663, 477] on button "Generate export" at bounding box center [713, 480] width 100 height 26
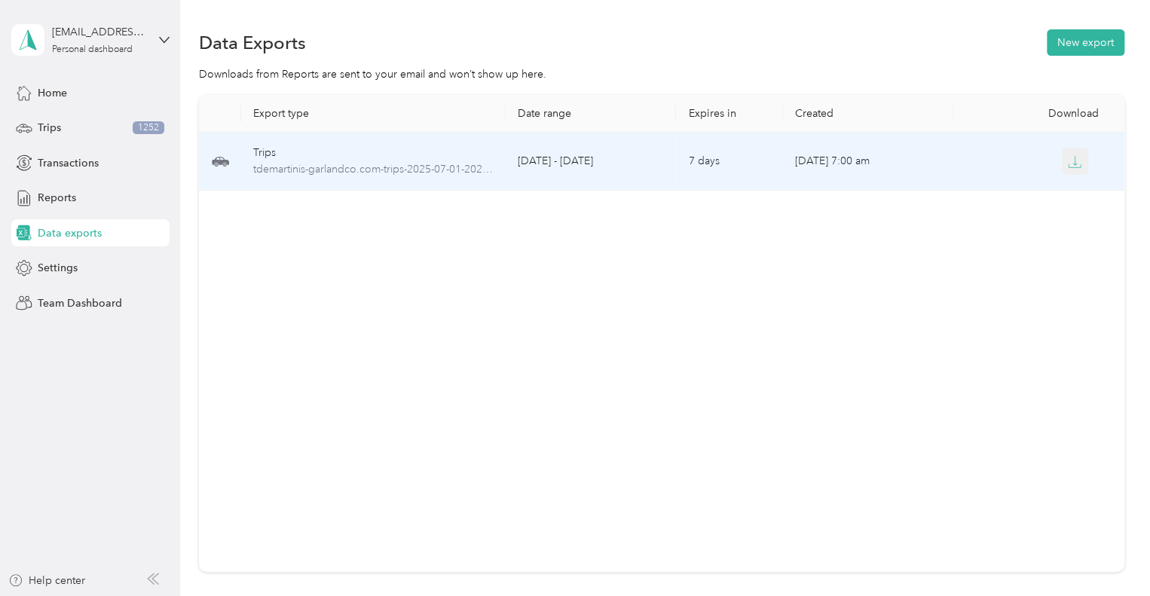
click at [1069, 160] on icon "button" at bounding box center [1075, 162] width 14 height 14
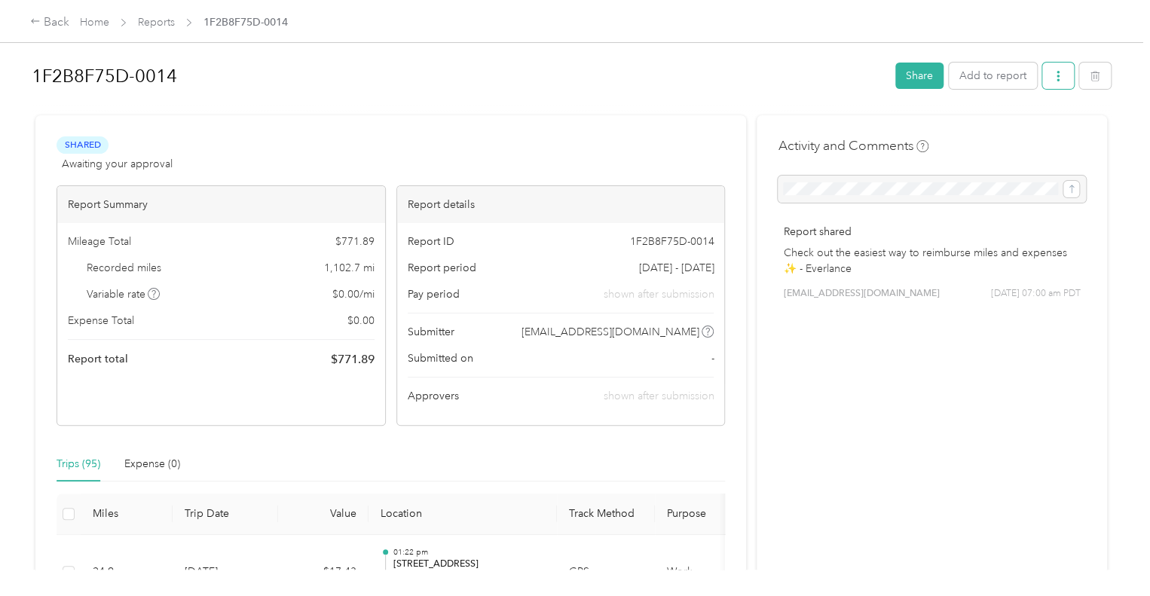
click at [1053, 69] on span "button" at bounding box center [1058, 75] width 11 height 13
click at [1037, 123] on div "Download" at bounding box center [1016, 131] width 90 height 16
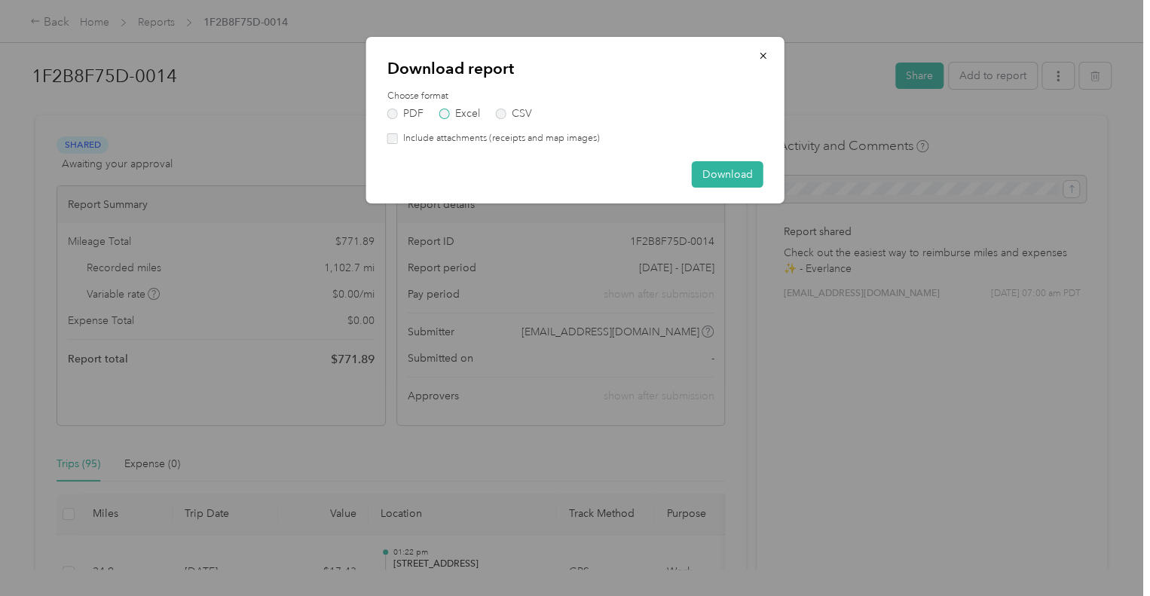
click at [448, 114] on label "Excel" at bounding box center [460, 114] width 41 height 11
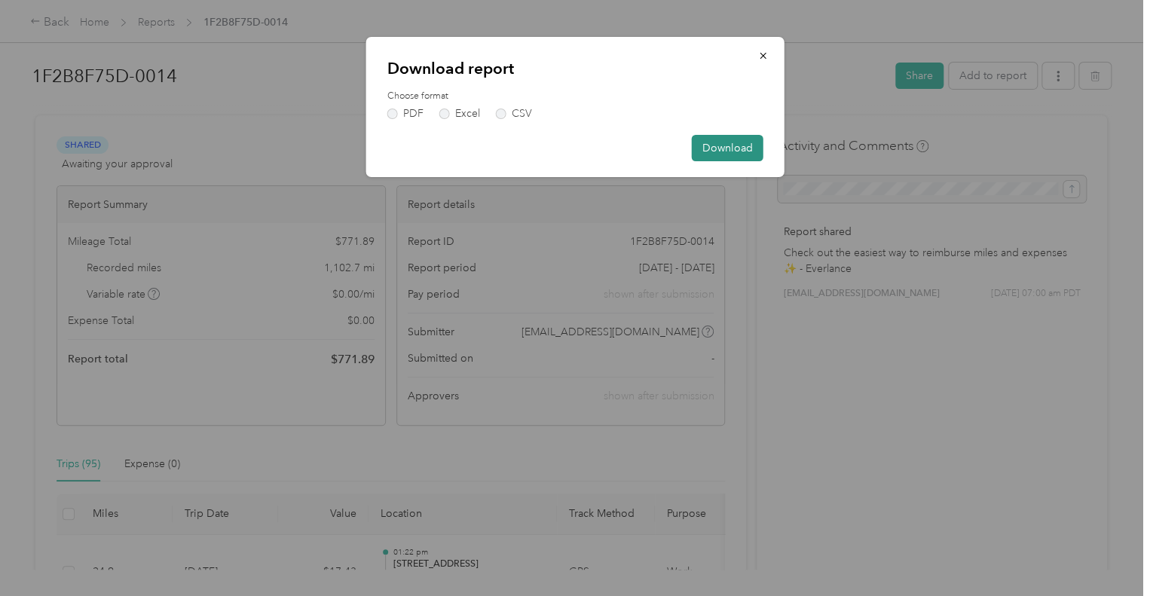
click at [728, 145] on button "Download" at bounding box center [728, 148] width 72 height 26
